Goal: Share content: Share content

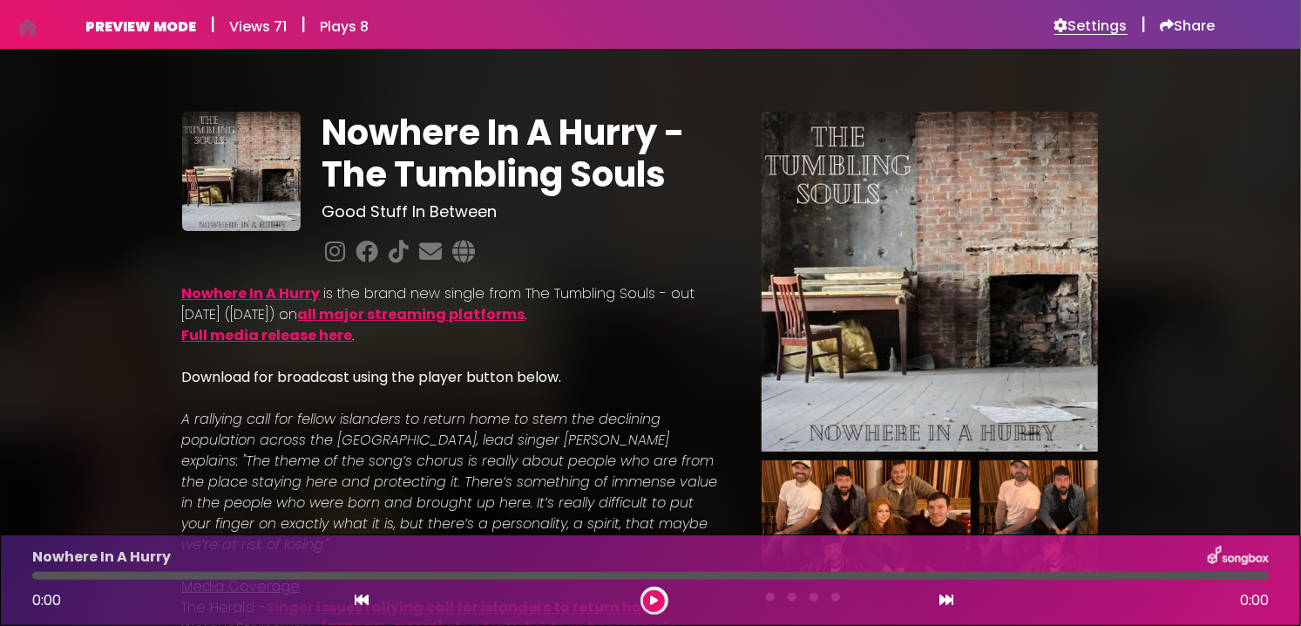
click at [1096, 24] on h6 "Settings" at bounding box center [1091, 25] width 73 height 17
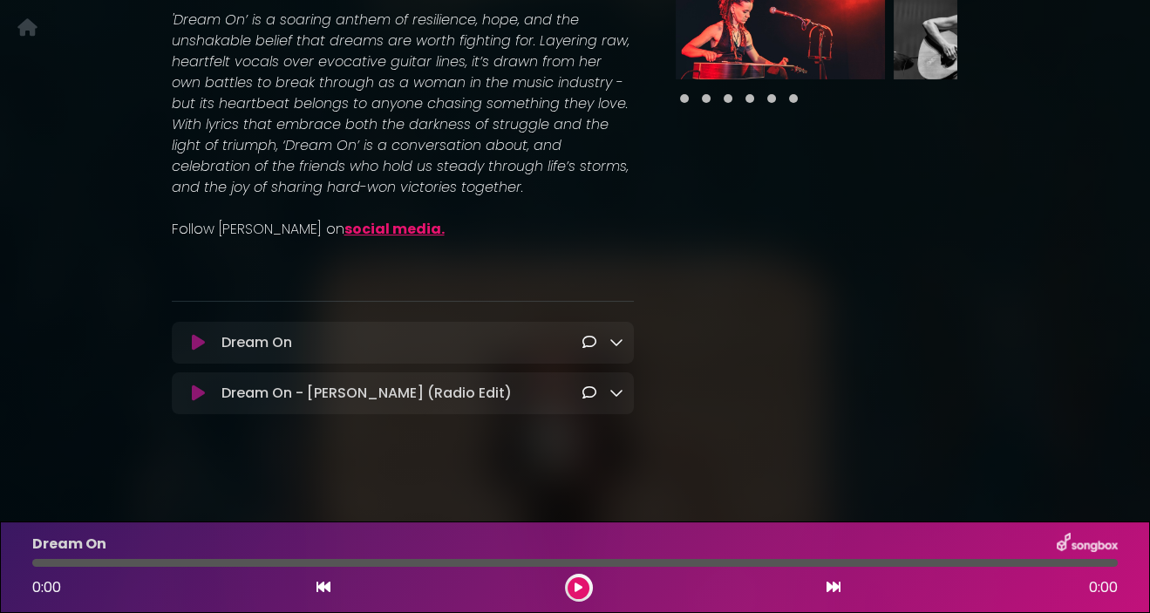
scroll to position [444, 0]
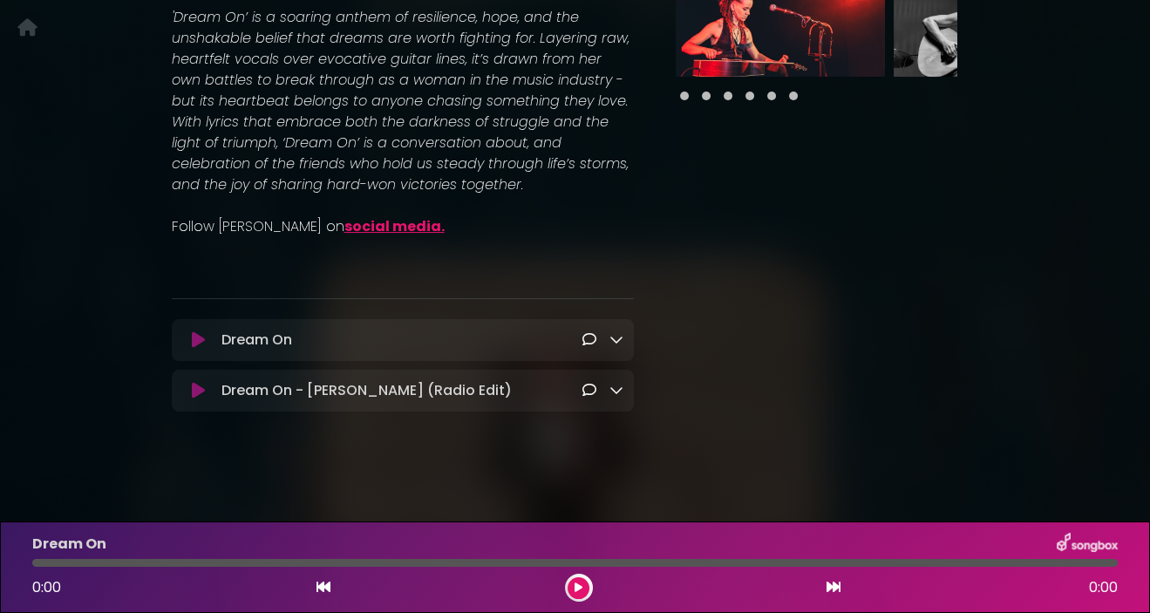
click at [201, 346] on icon at bounding box center [198, 339] width 13 height 17
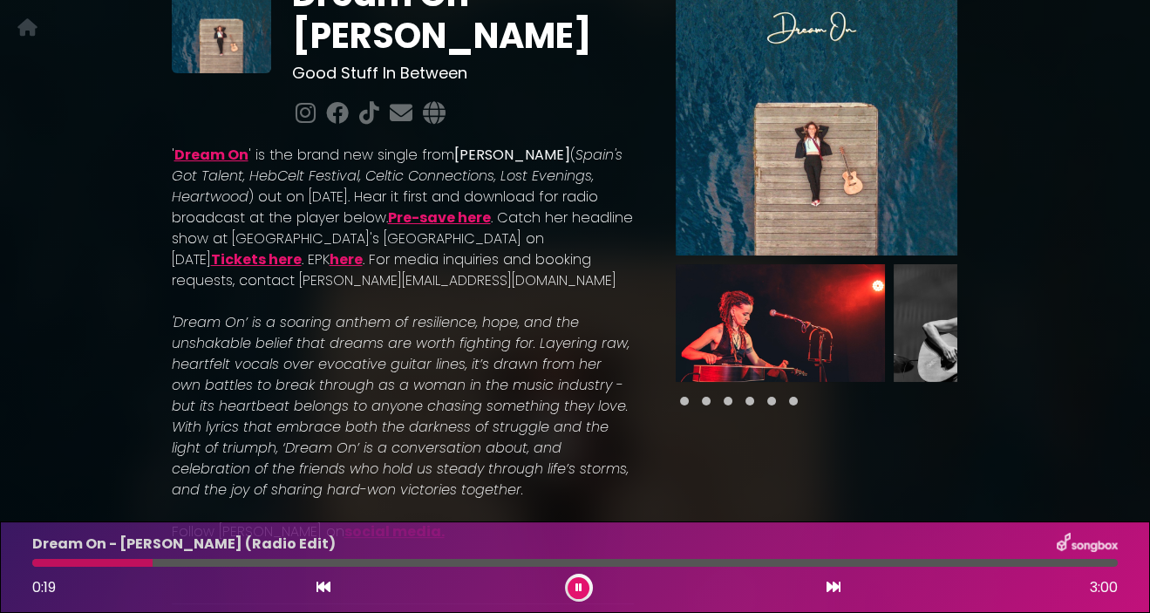
scroll to position [107, 0]
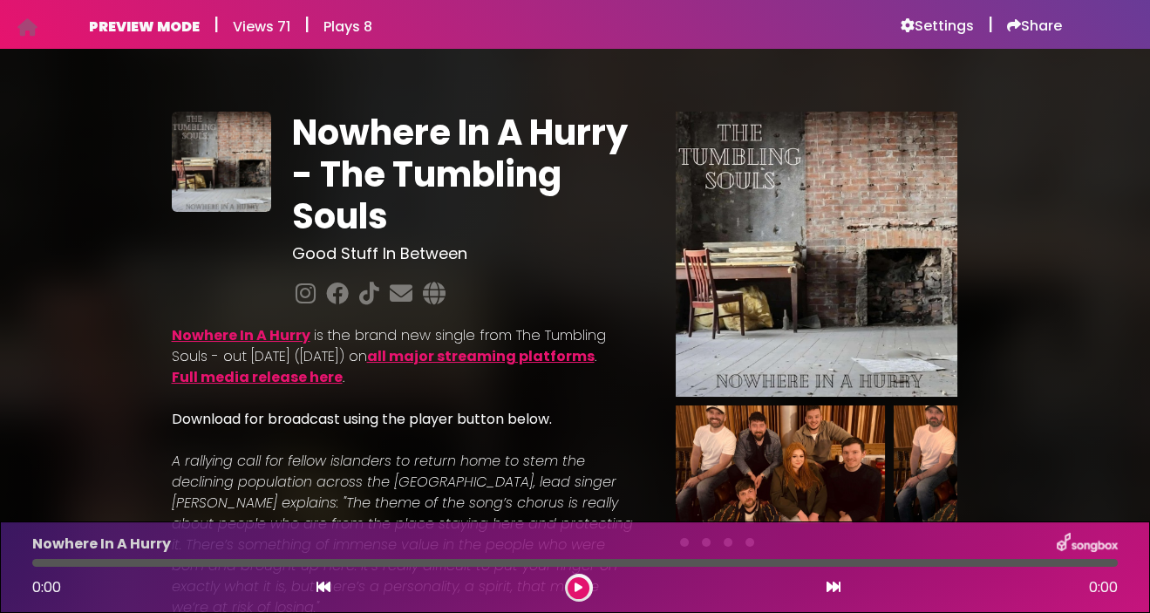
scroll to position [2, 0]
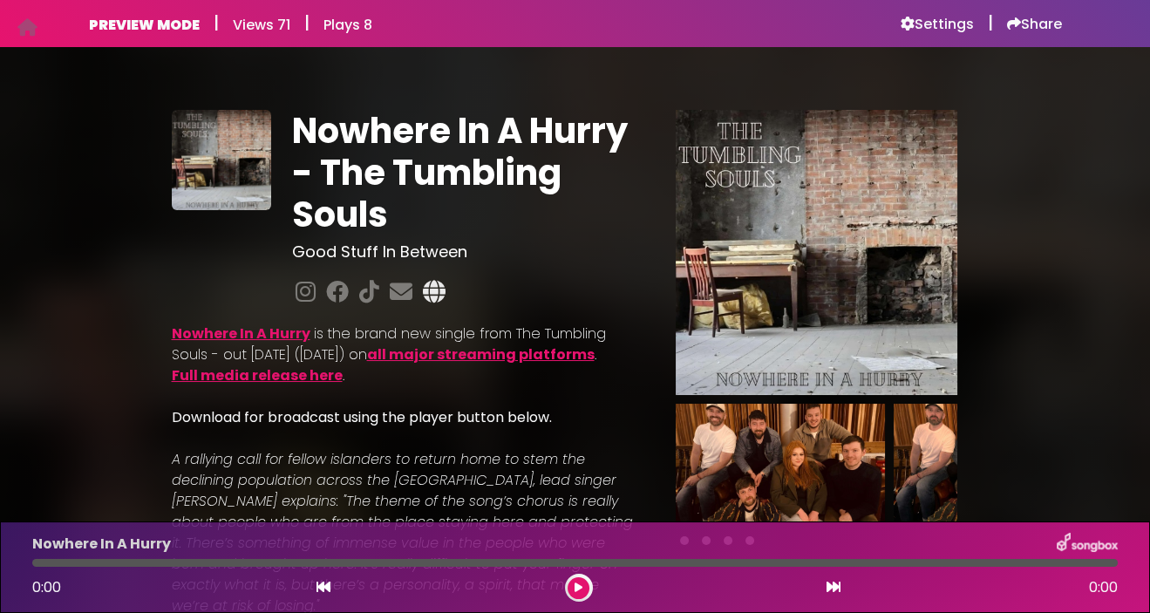
click at [434, 297] on icon at bounding box center [434, 291] width 30 height 23
click at [397, 293] on icon at bounding box center [401, 291] width 30 height 23
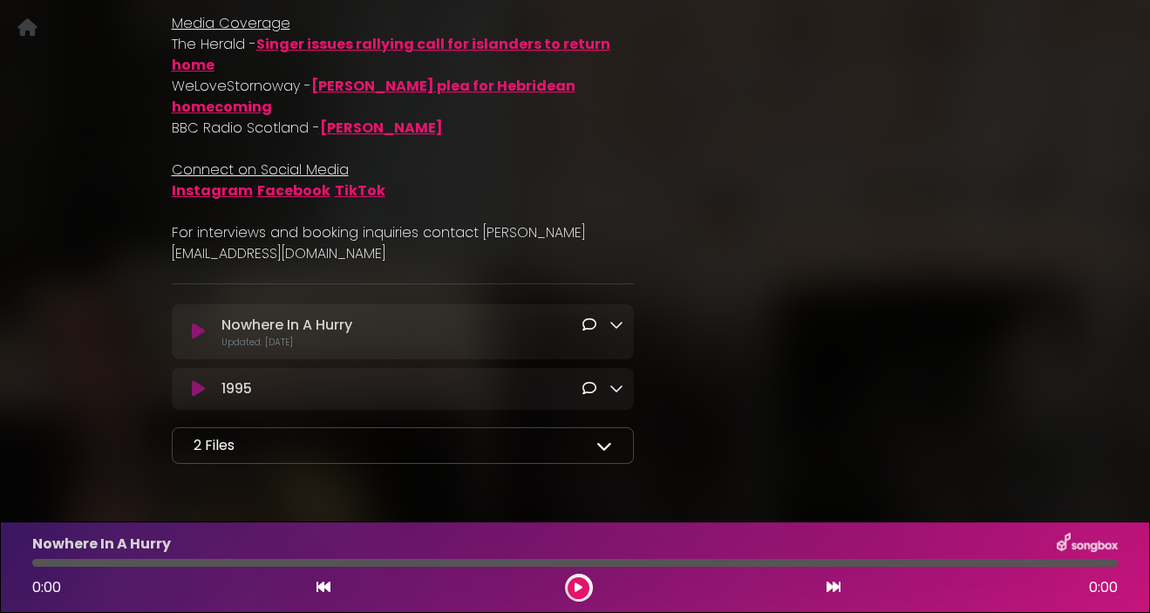
scroll to position [698, 0]
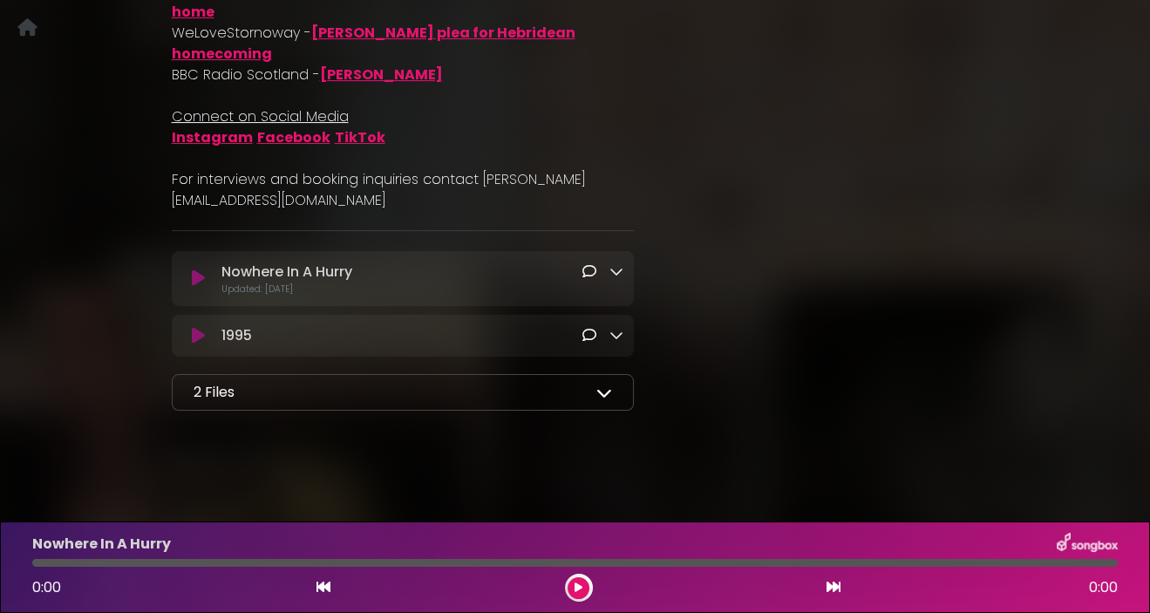
click at [602, 397] on icon at bounding box center [604, 392] width 16 height 16
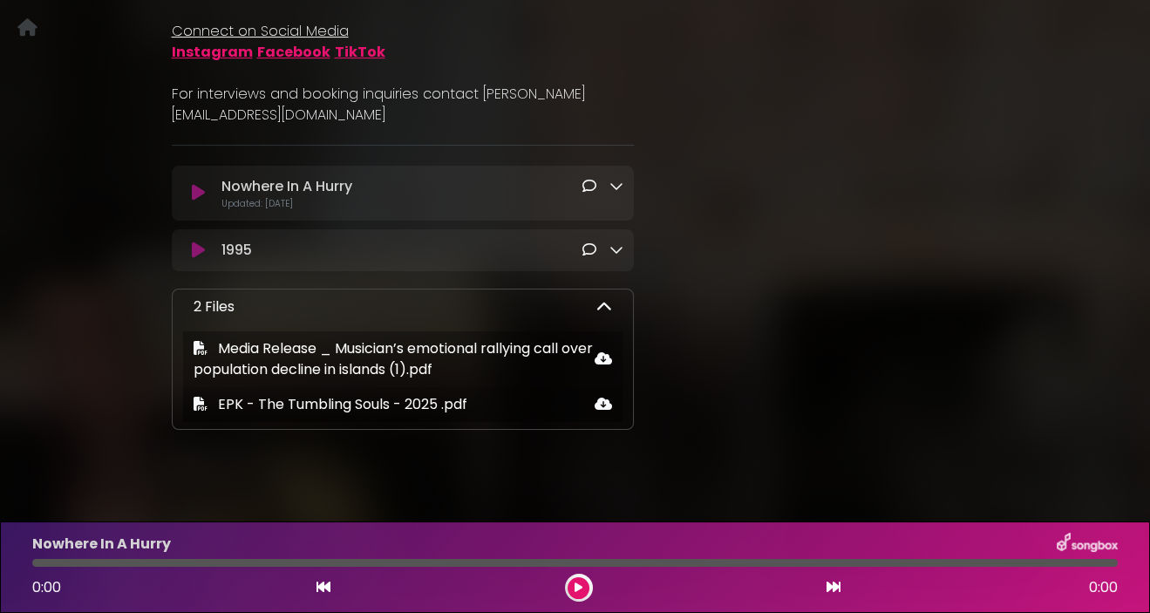
scroll to position [746, 0]
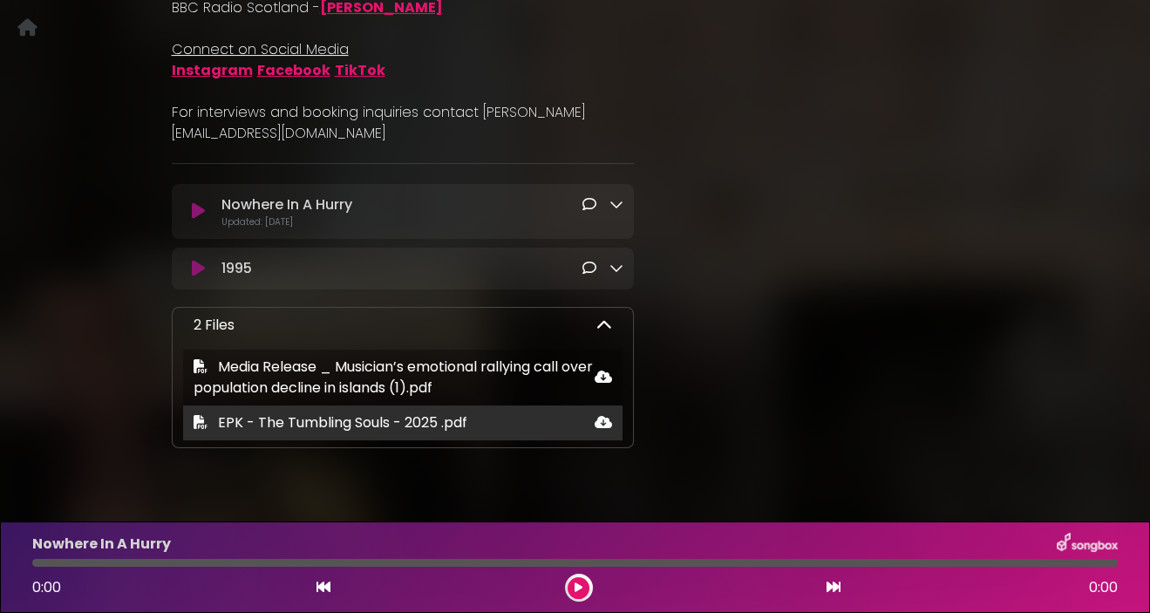
click at [319, 432] on span "EPK - The Tumbling Souls - 2025 .pdf" at bounding box center [342, 422] width 249 height 20
click at [331, 432] on span "EPK - The Tumbling Souls - 2025 .pdf" at bounding box center [342, 422] width 249 height 20
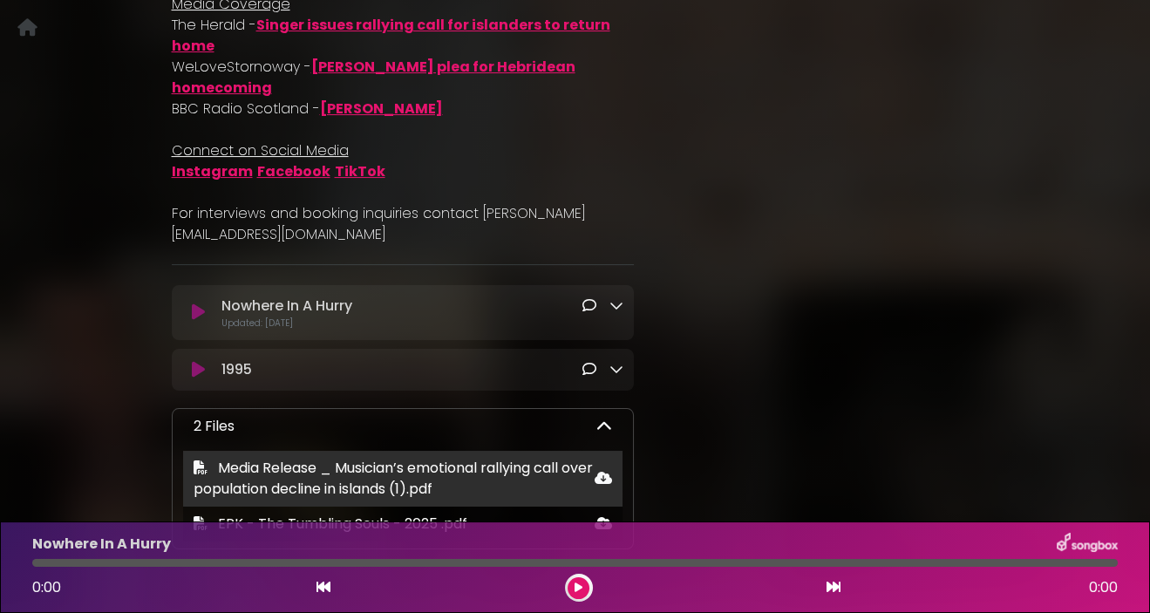
scroll to position [702, 0]
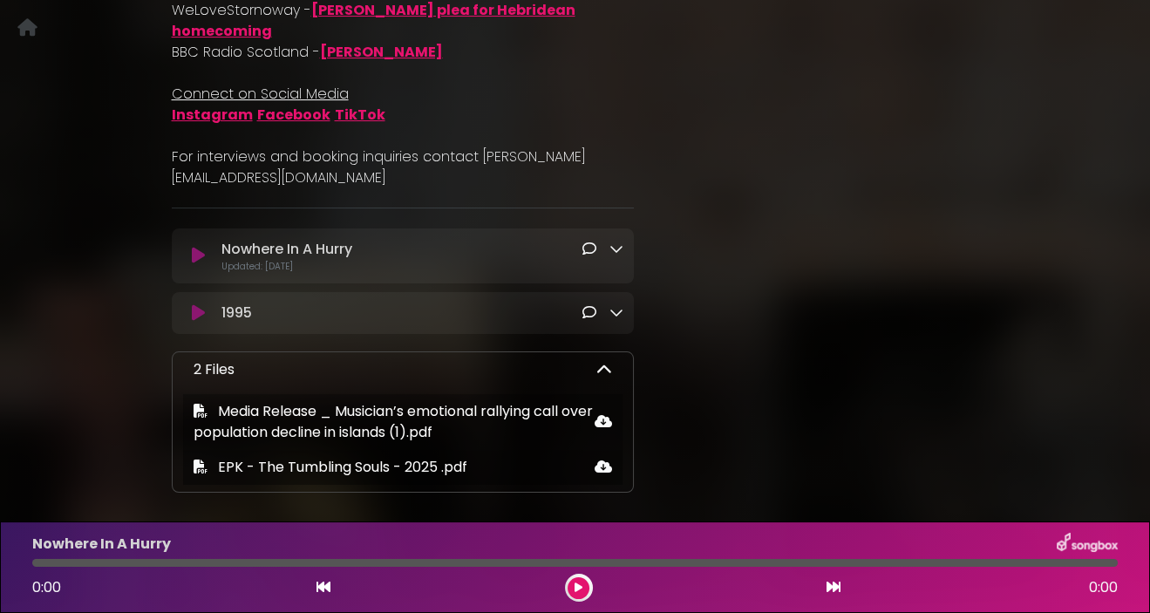
click at [617, 319] on icon at bounding box center [616, 312] width 14 height 14
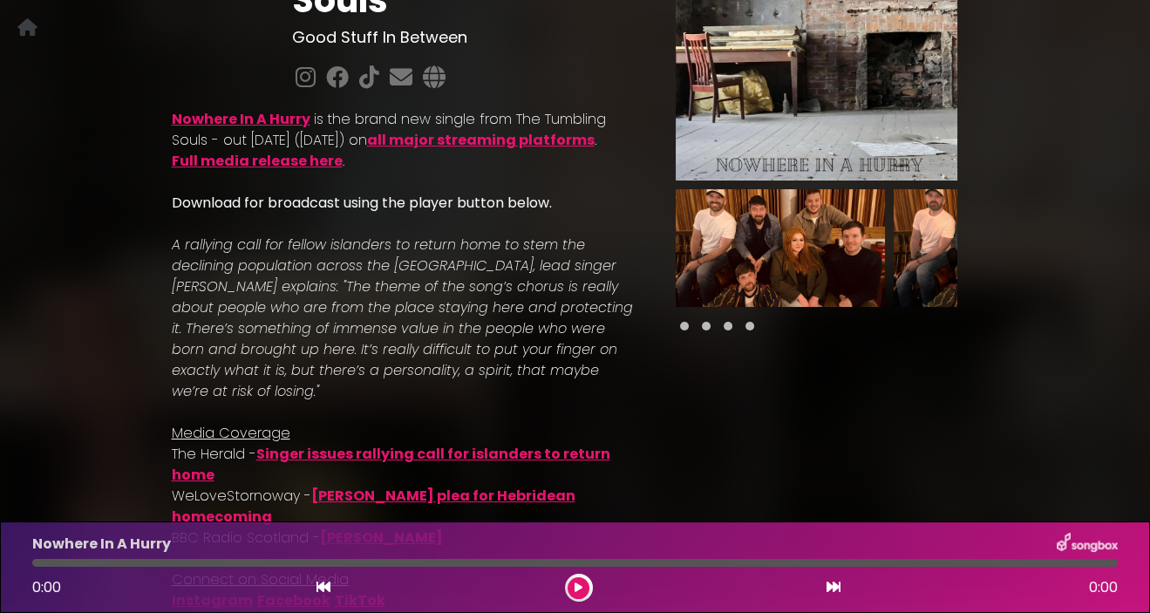
scroll to position [176, 0]
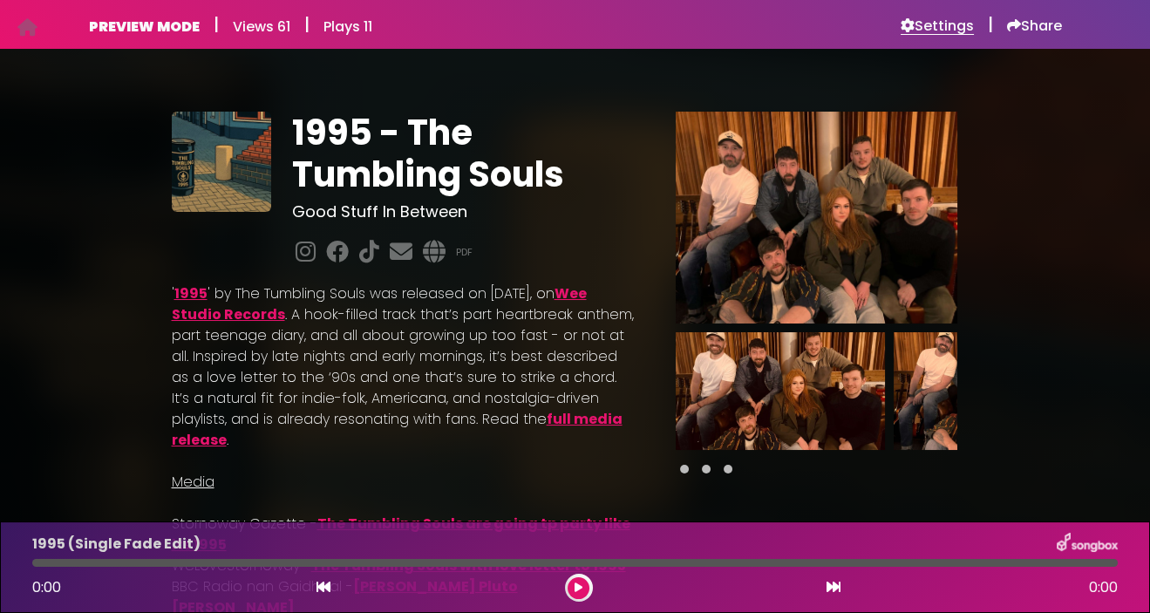
click at [955, 22] on h6 "Settings" at bounding box center [936, 25] width 73 height 17
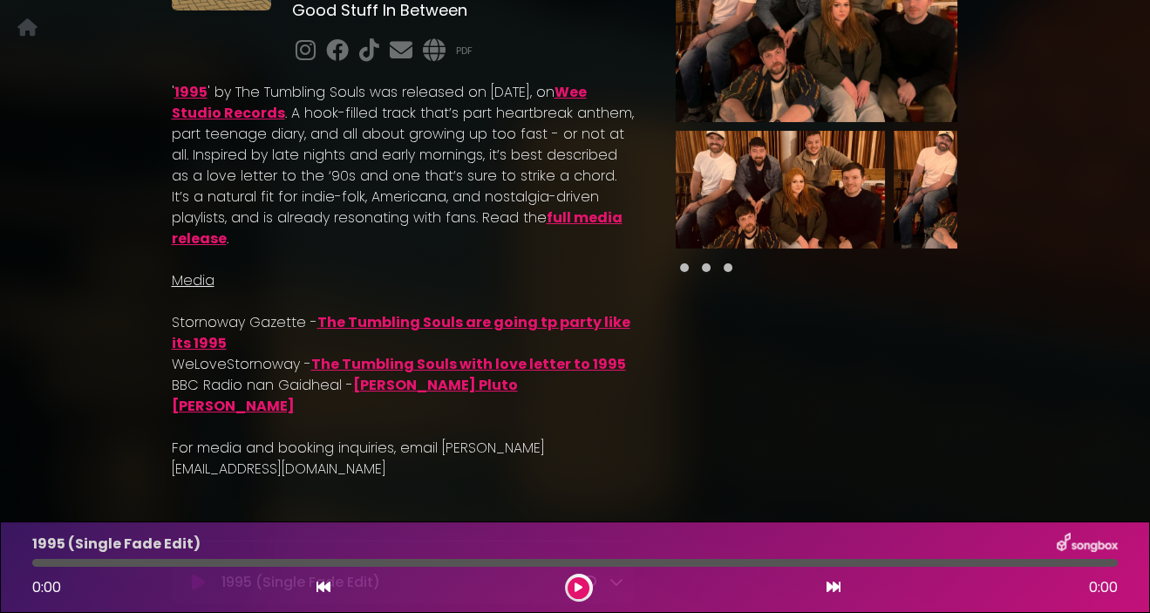
scroll to position [424, 0]
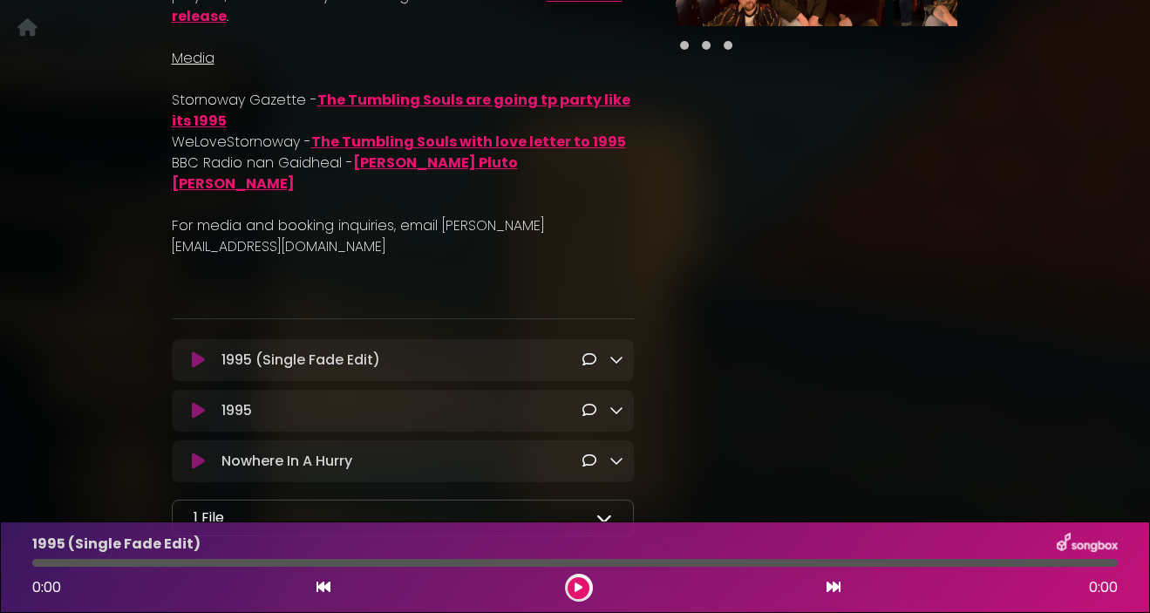
click at [607, 510] on icon at bounding box center [604, 518] width 16 height 16
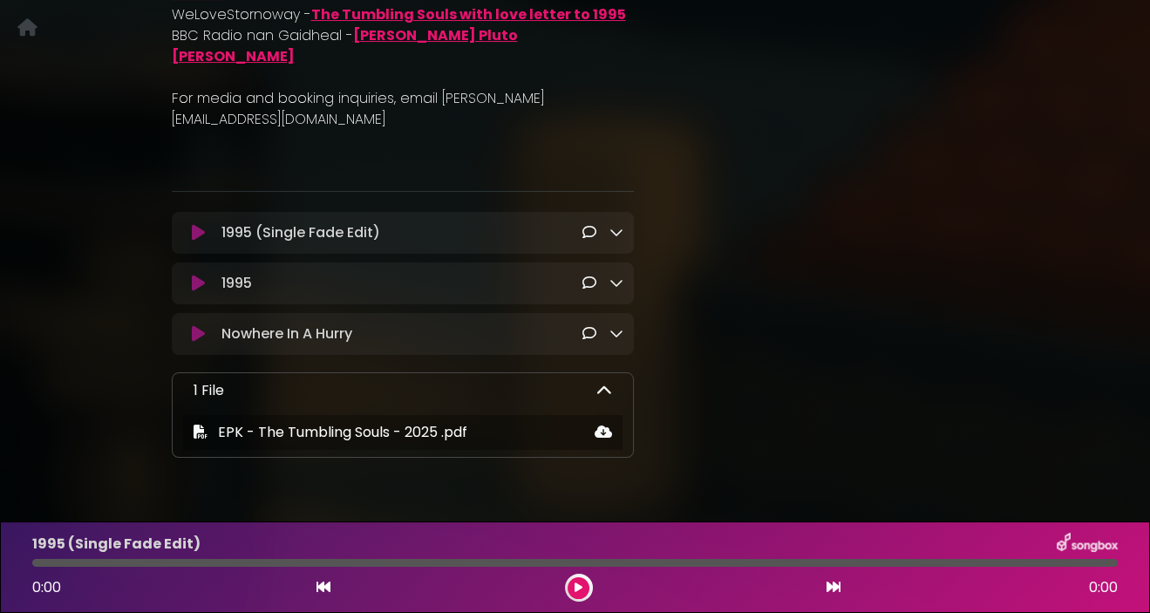
scroll to position [276, 0]
